Goal: Transaction & Acquisition: Purchase product/service

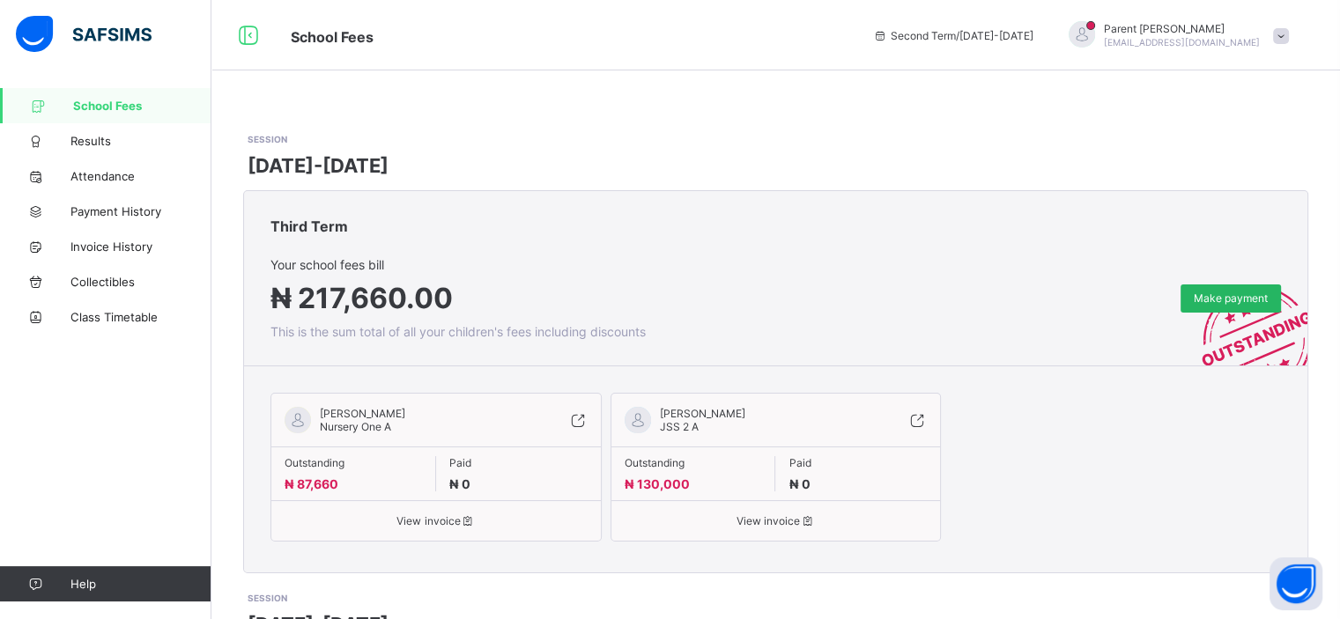
click at [1255, 299] on span "Make payment" at bounding box center [1231, 298] width 74 height 13
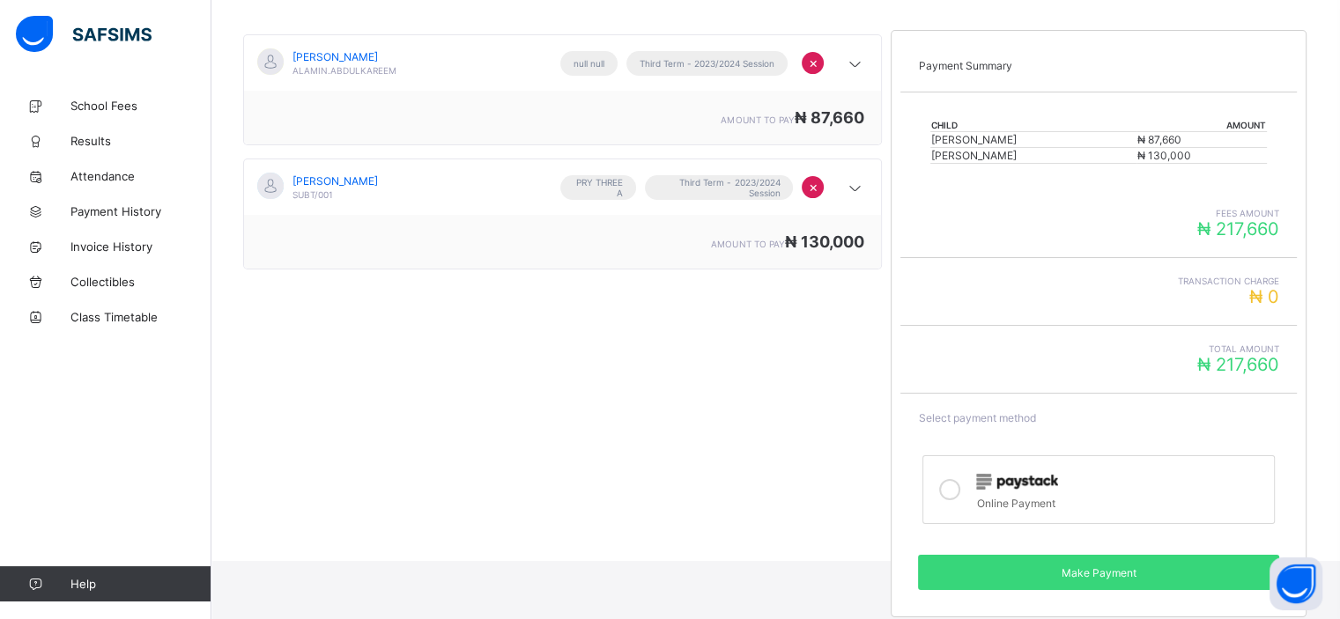
scroll to position [190, 0]
click at [1110, 488] on div at bounding box center [1120, 480] width 289 height 23
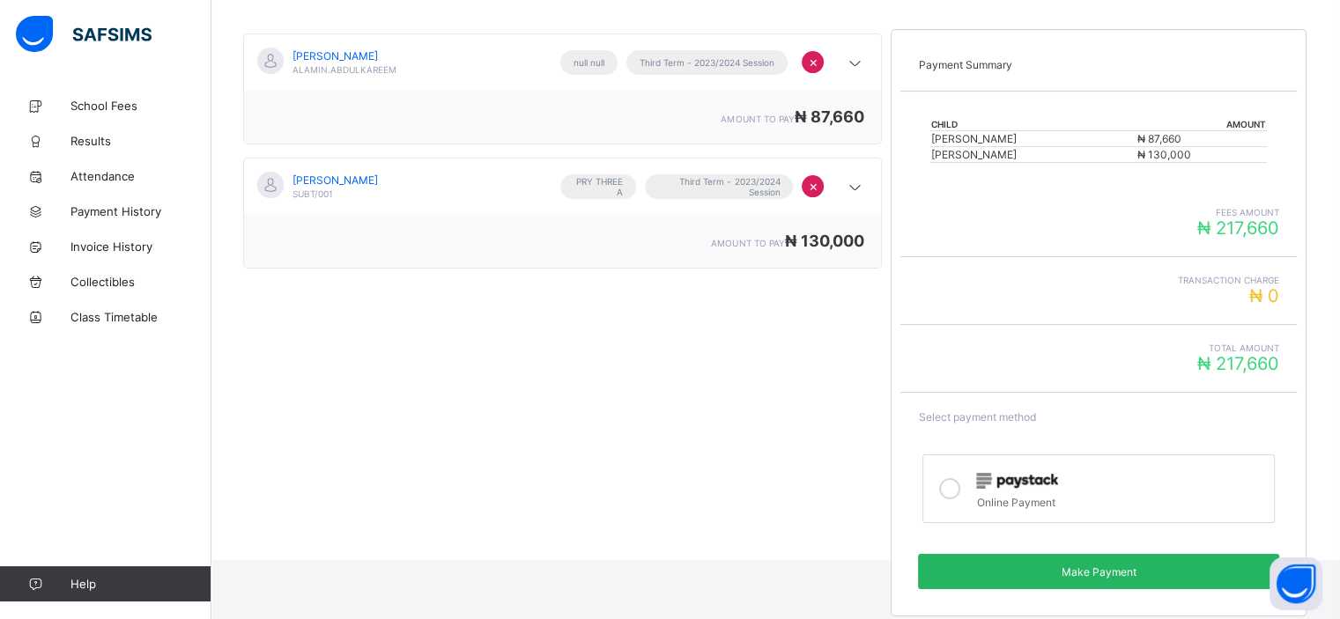
click at [1107, 570] on span "Make Payment" at bounding box center [1098, 572] width 335 height 13
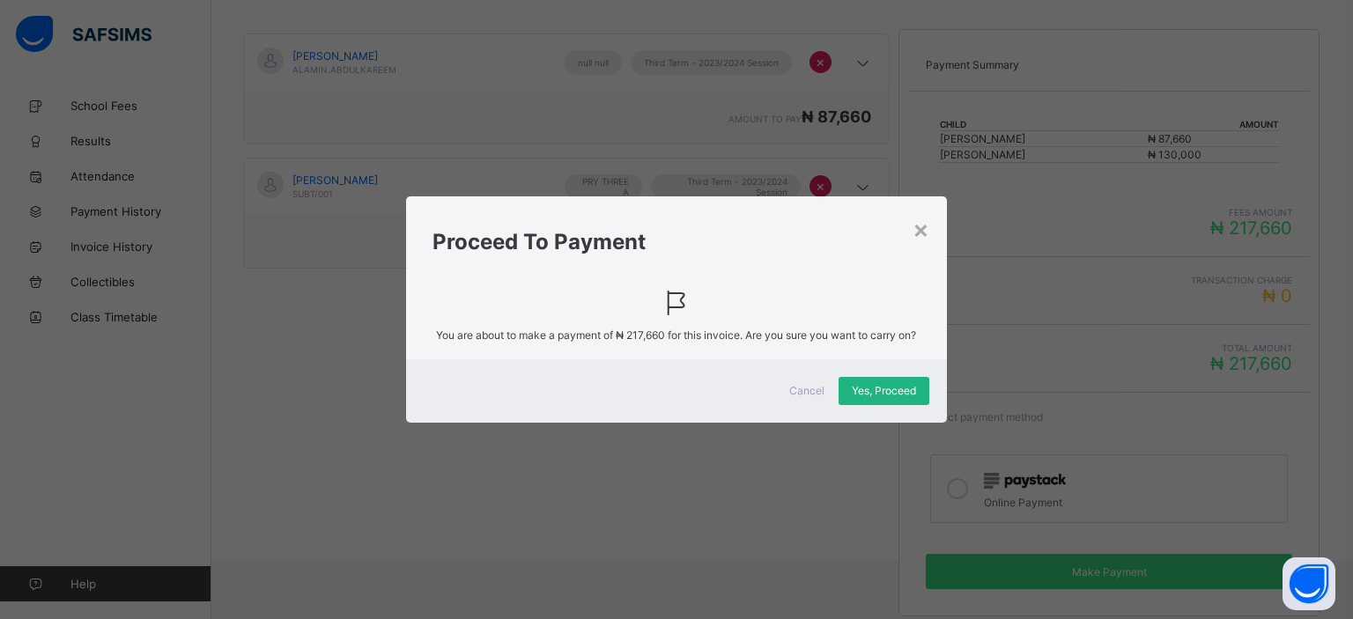
click at [882, 387] on div "Yes, Proceed" at bounding box center [884, 391] width 91 height 28
click at [917, 227] on div "×" at bounding box center [921, 229] width 17 height 30
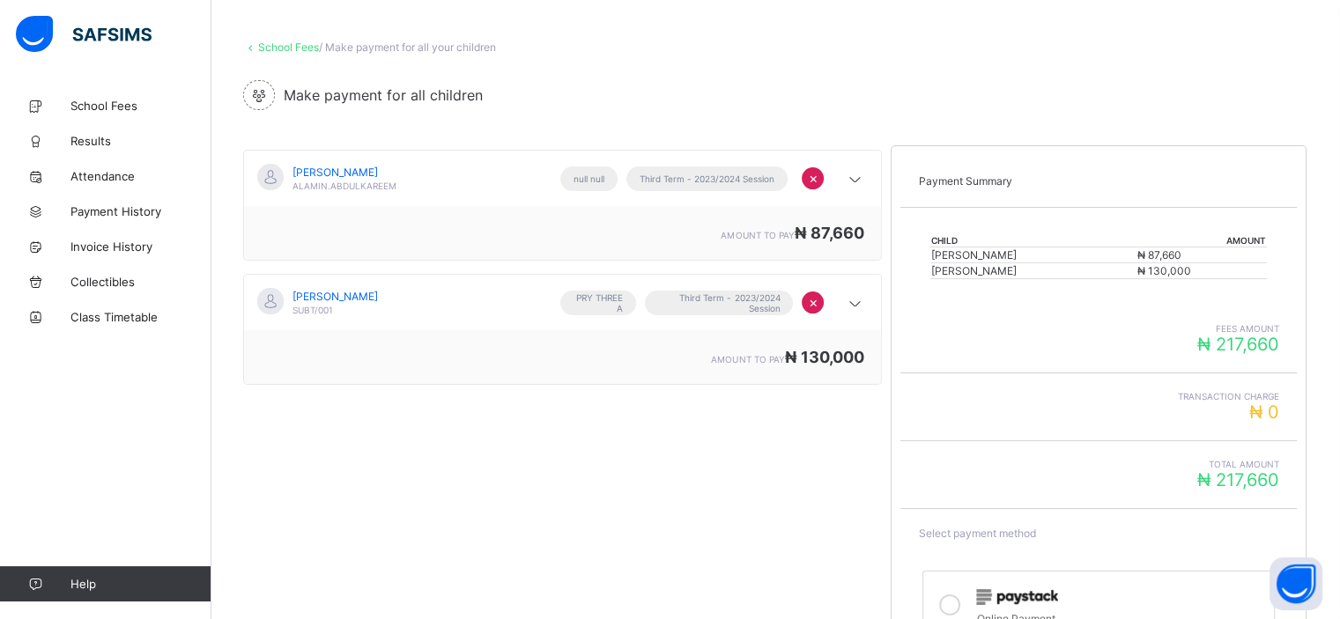
scroll to position [70, 0]
click at [818, 305] on span "×" at bounding box center [813, 306] width 10 height 18
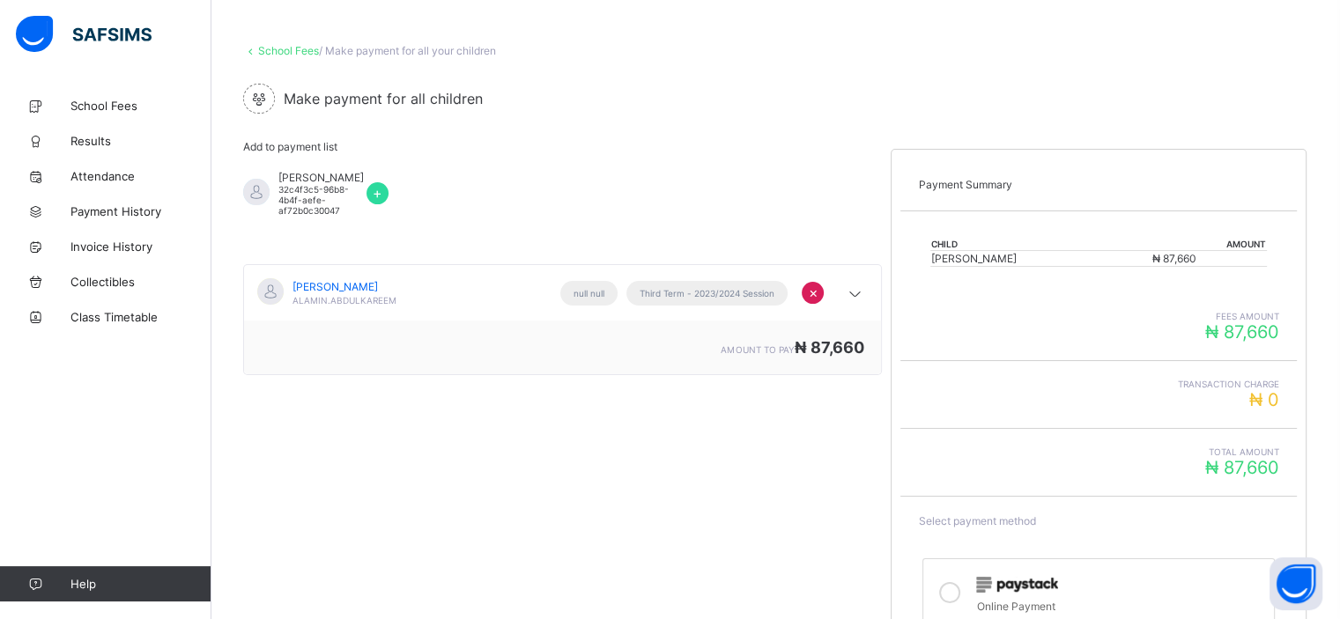
scroll to position [179, 0]
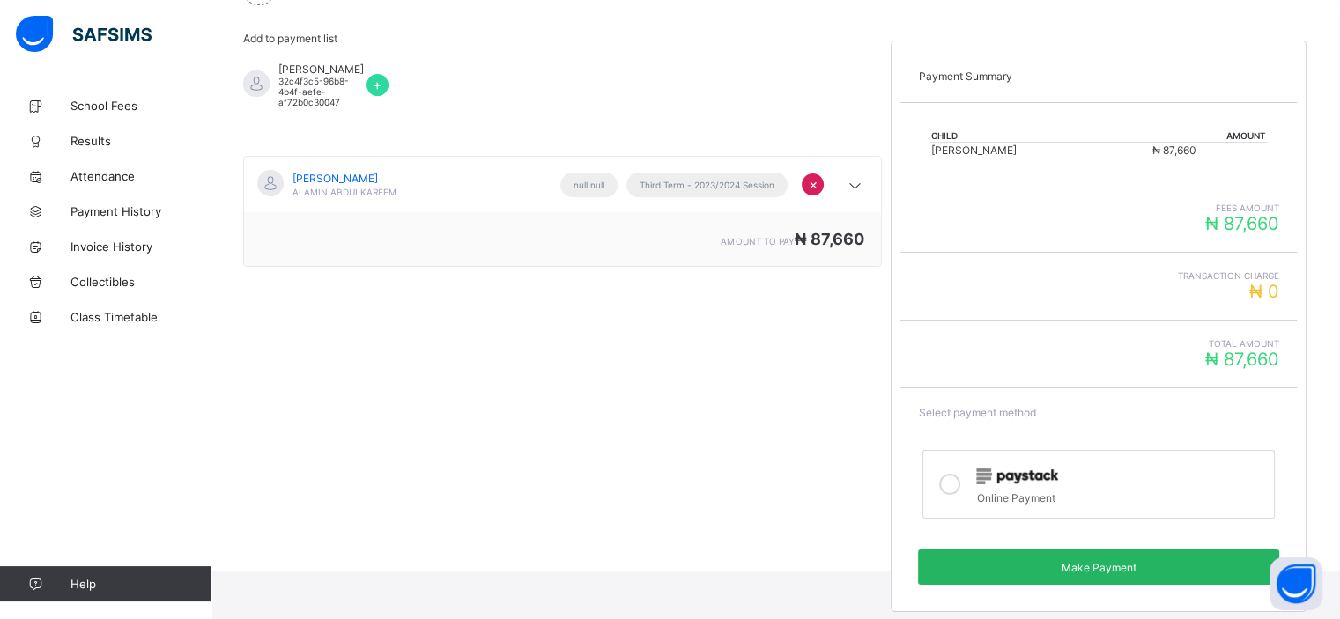
click at [1086, 567] on span "Make Payment" at bounding box center [1098, 567] width 335 height 13
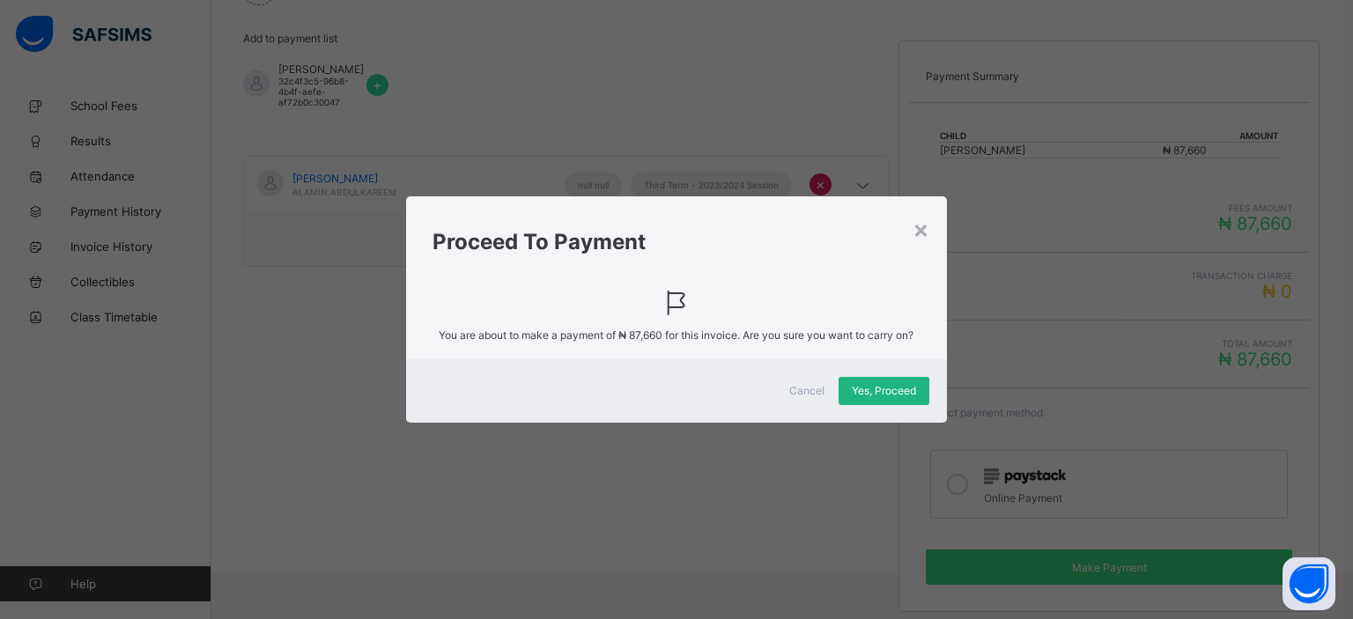
click at [901, 394] on span "Yes, Proceed" at bounding box center [884, 390] width 64 height 13
click at [924, 225] on div "×" at bounding box center [921, 229] width 17 height 30
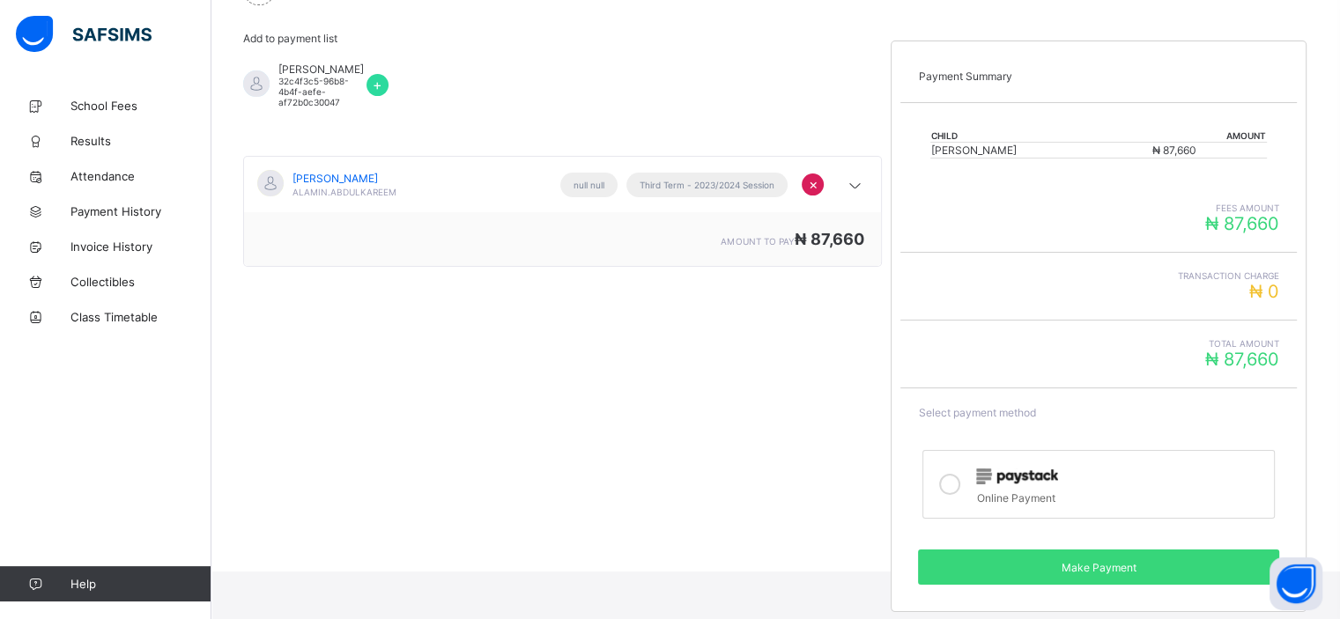
scroll to position [0, 0]
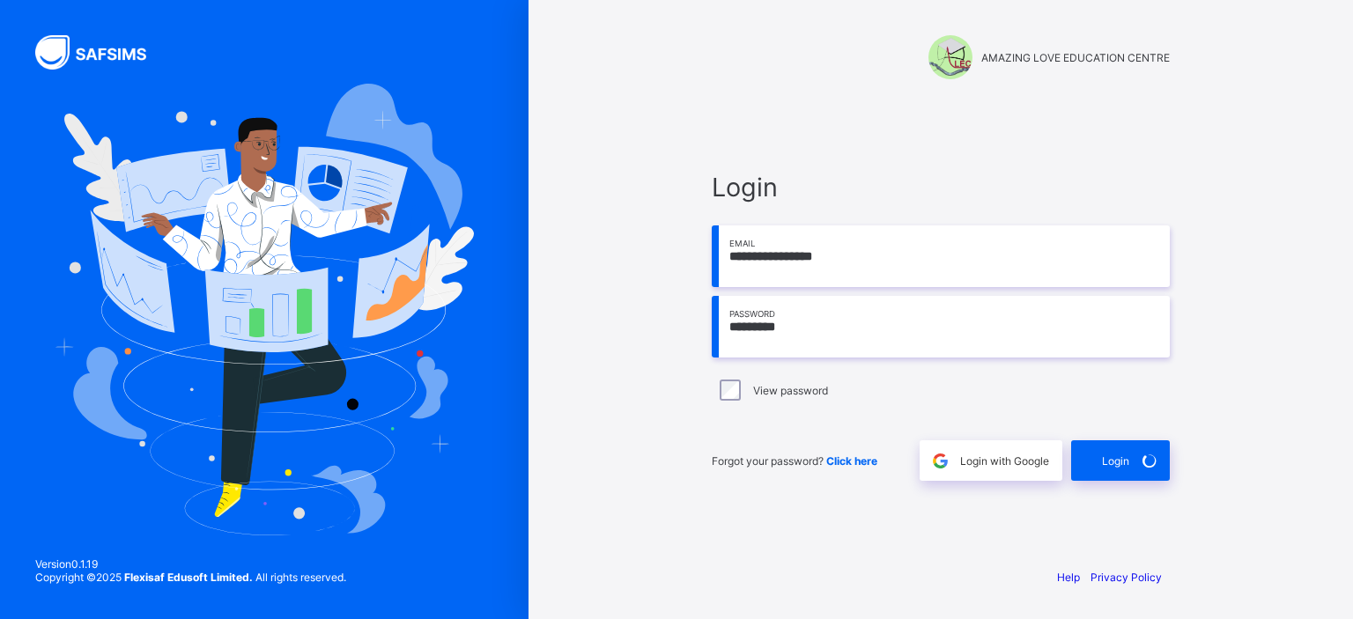
click at [708, 248] on div "**********" at bounding box center [940, 327] width 493 height 454
type input "**********"
click at [1132, 453] on span at bounding box center [1150, 461] width 41 height 41
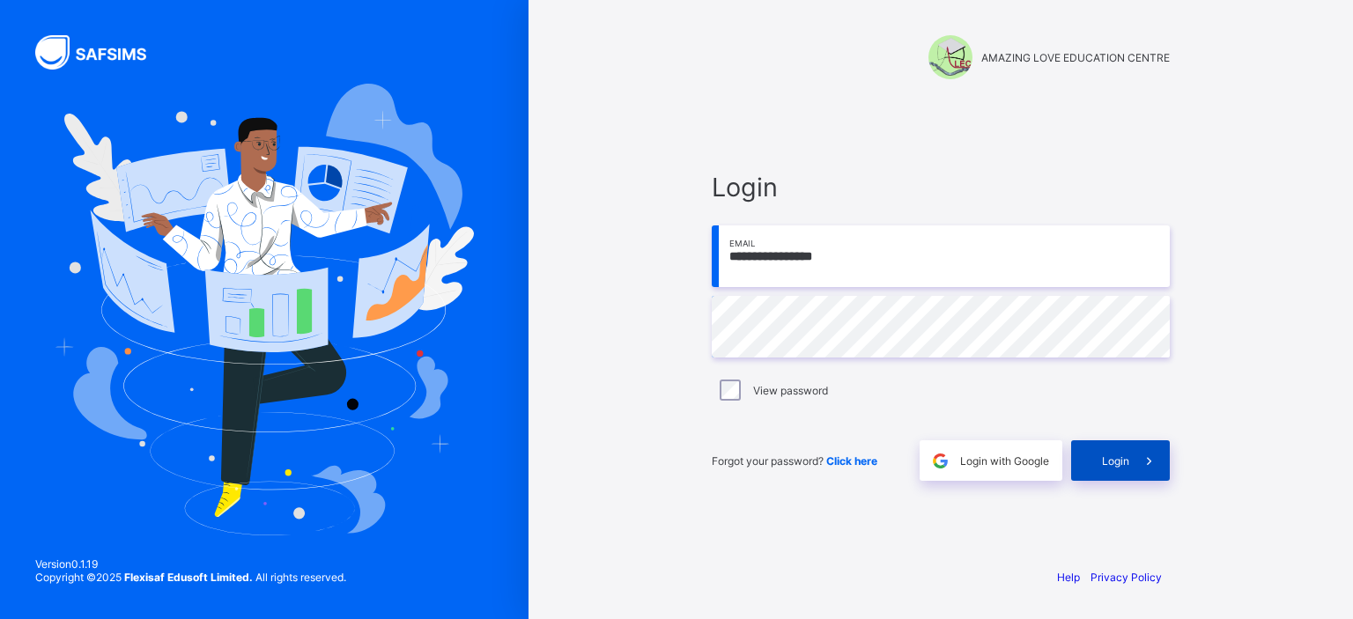
type input "**********"
click at [1100, 456] on div "Login" at bounding box center [1120, 461] width 99 height 41
type input "**********"
click at [638, 359] on div "**********" at bounding box center [941, 309] width 825 height 619
click at [1114, 455] on span "Login" at bounding box center [1115, 461] width 27 height 13
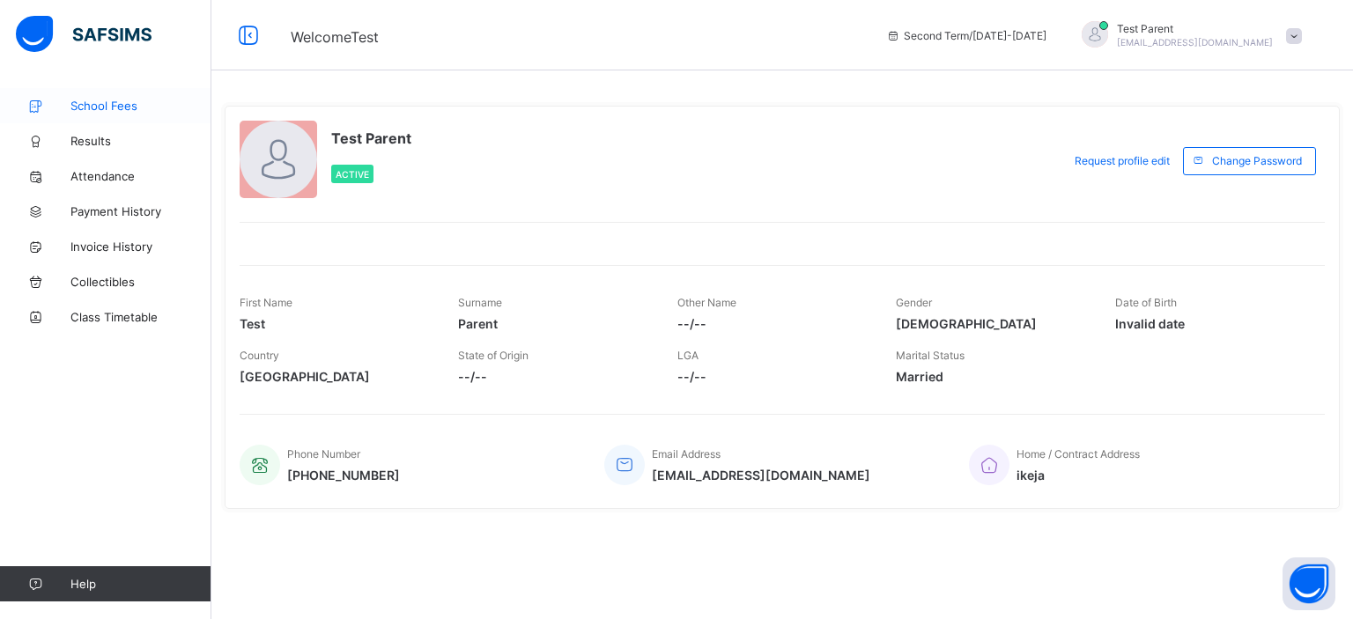
click at [96, 108] on span "School Fees" at bounding box center [140, 106] width 141 height 14
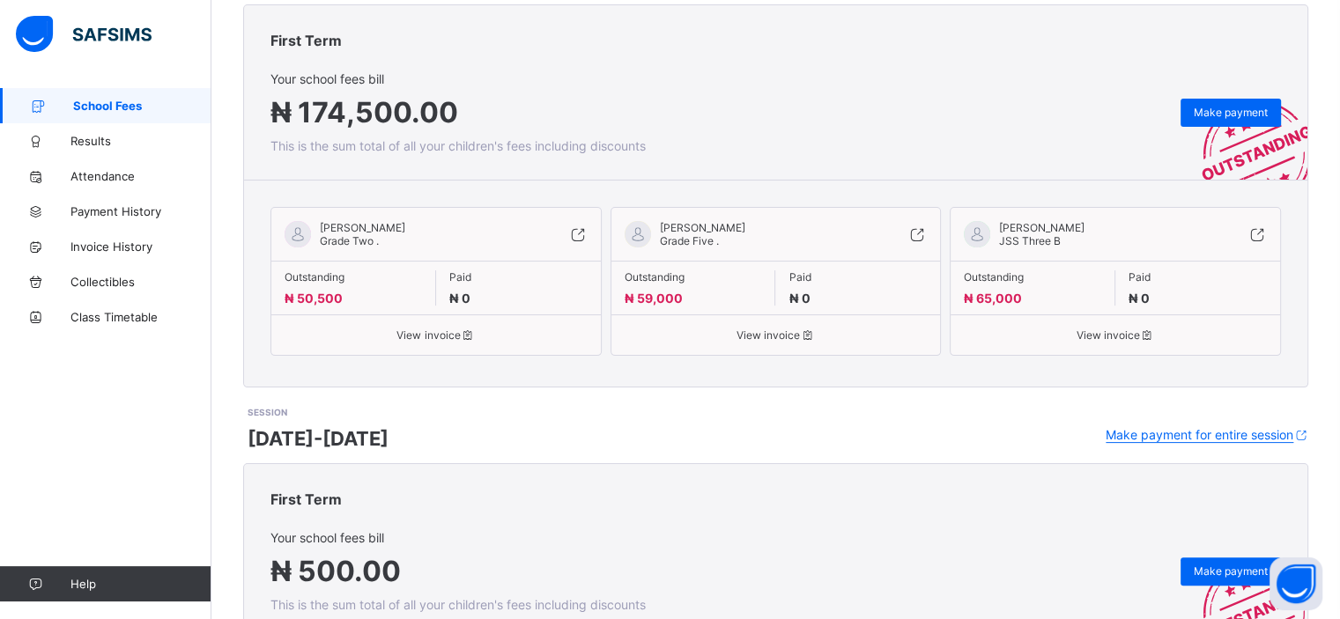
scroll to position [334, 0]
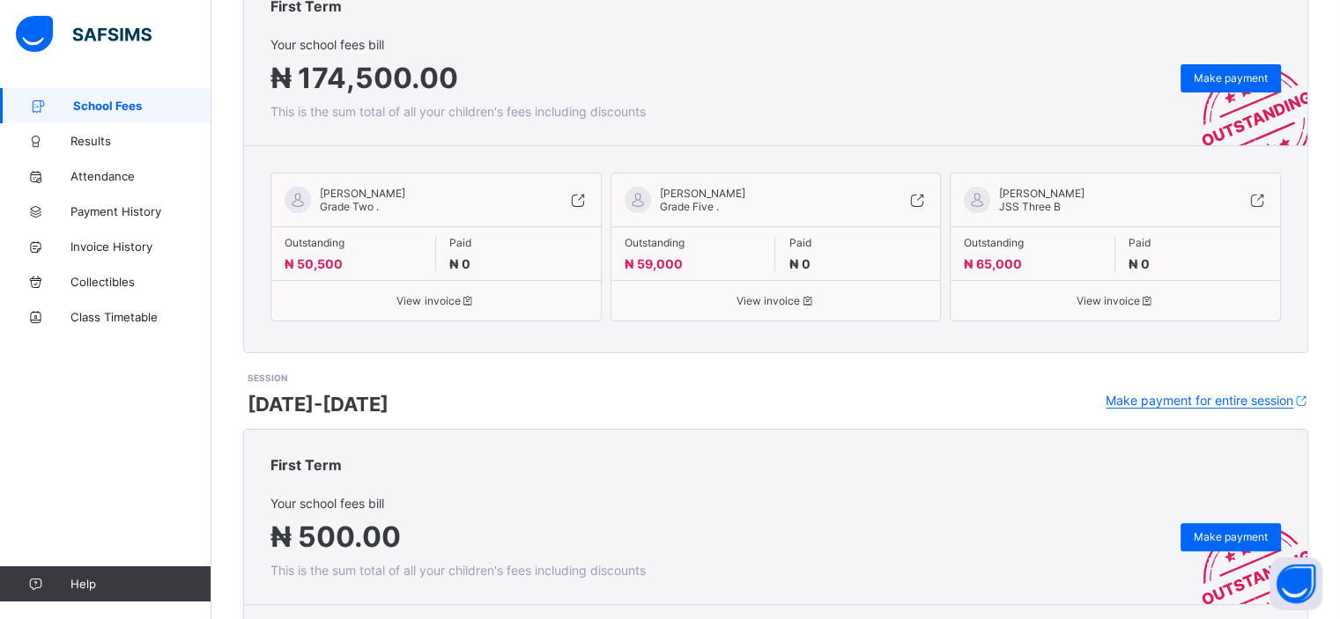
click at [799, 305] on span "View invoice" at bounding box center [776, 300] width 303 height 13
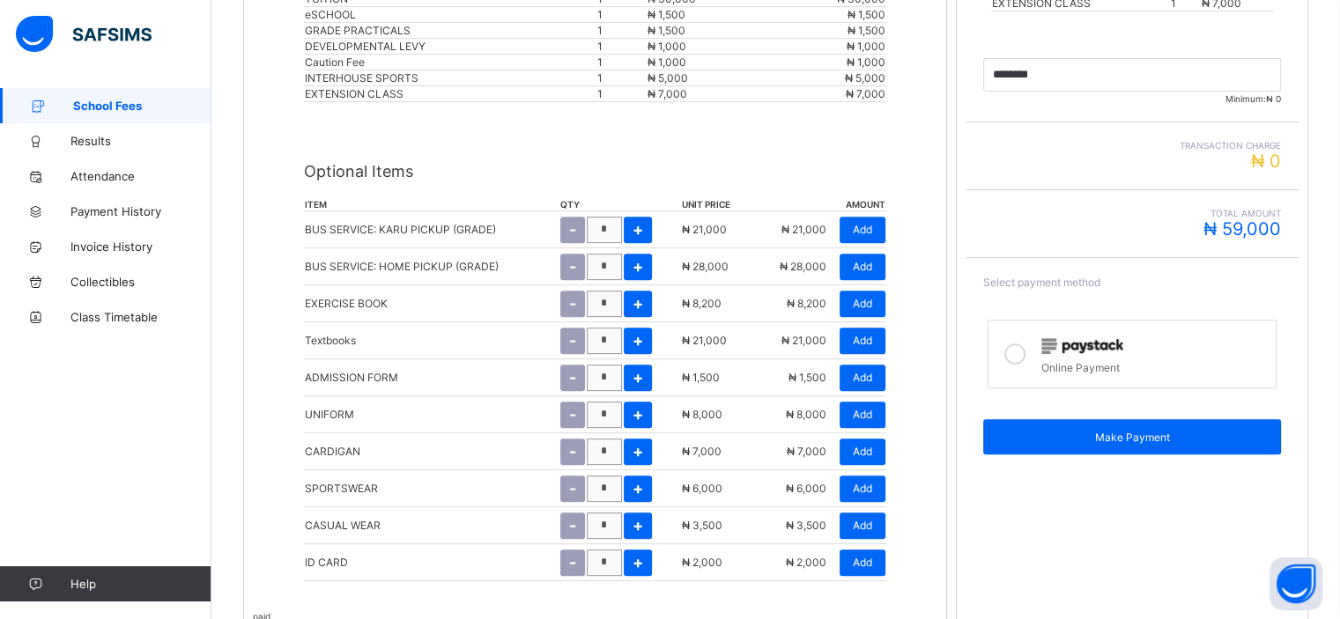
scroll to position [633, 0]
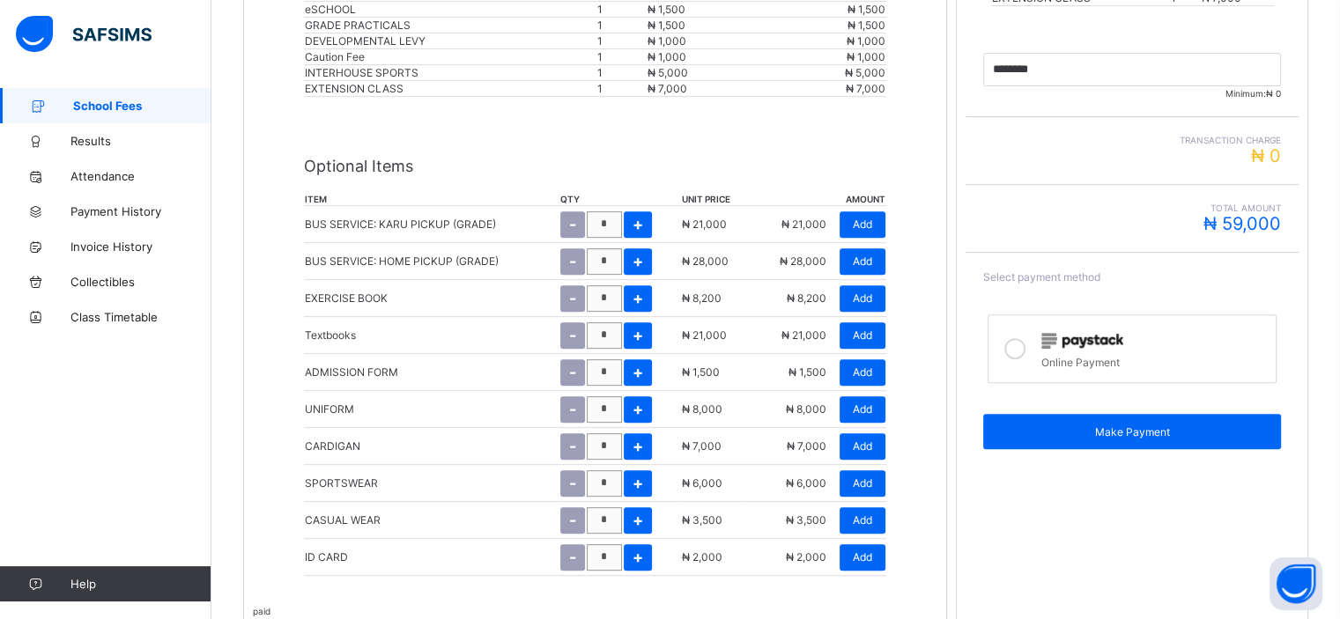
click at [1147, 138] on span "Transaction charge" at bounding box center [1132, 140] width 298 height 11
click at [1068, 342] on img at bounding box center [1082, 341] width 82 height 16
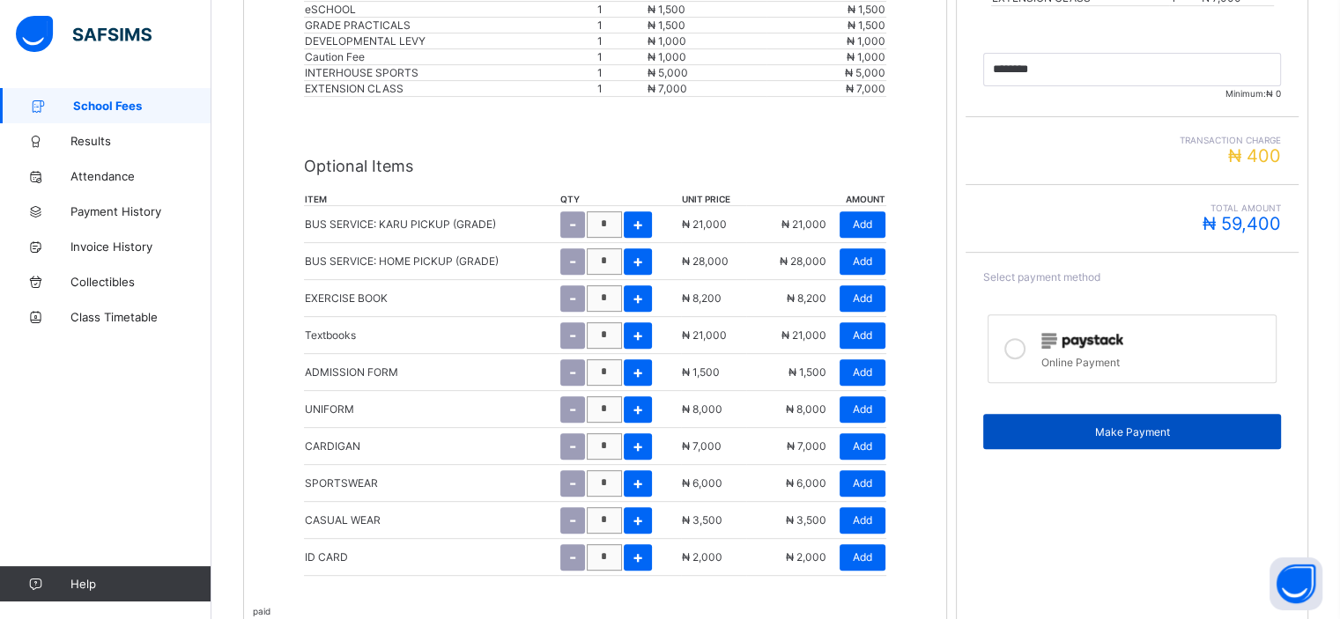
click at [1103, 433] on span "Make Payment" at bounding box center [1132, 432] width 271 height 13
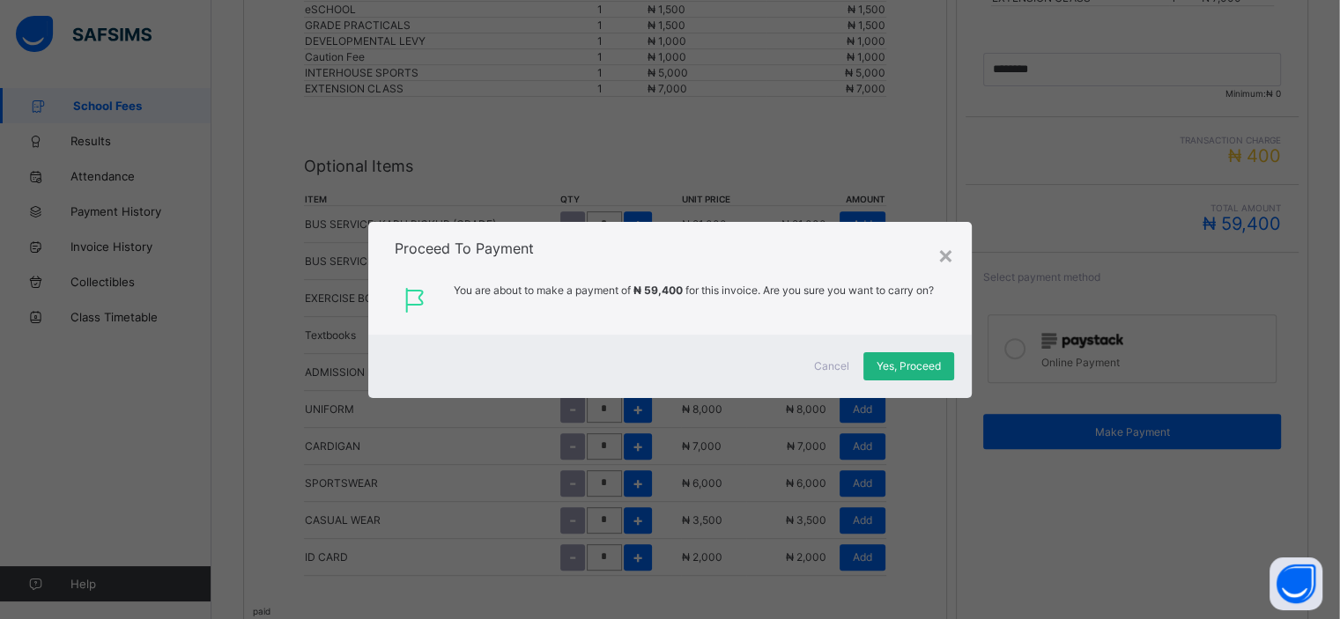
click at [909, 365] on span "Yes, Proceed" at bounding box center [909, 365] width 64 height 13
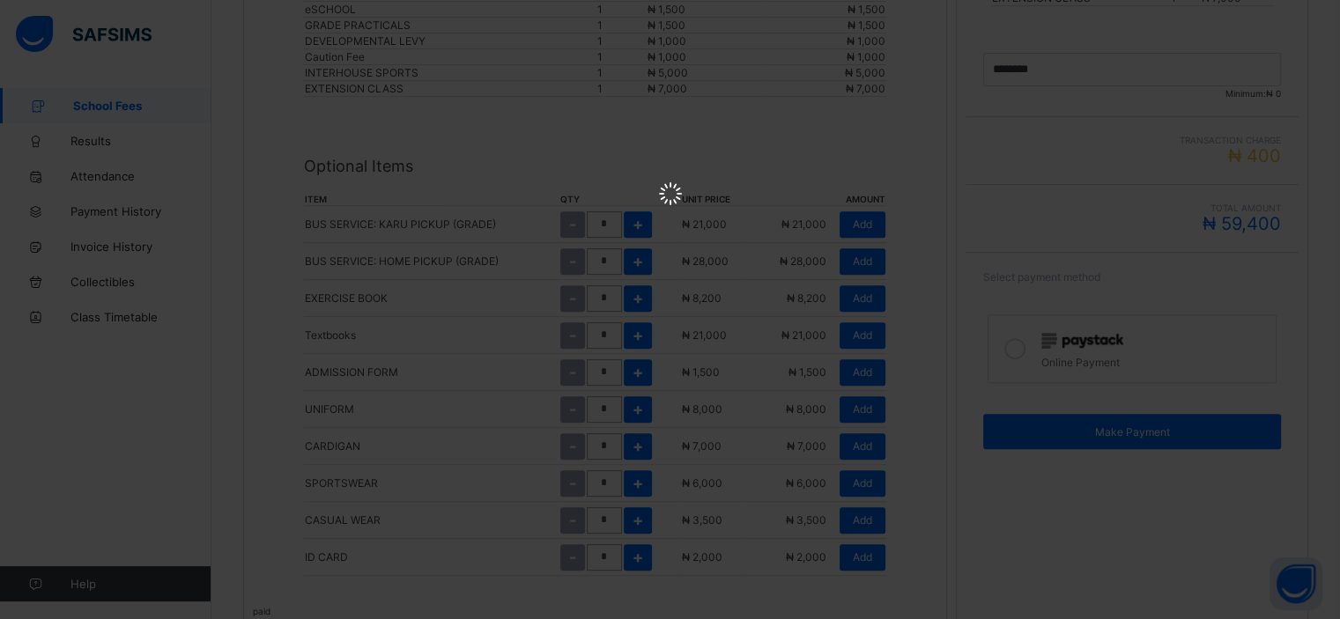
scroll to position [0, 0]
